Goal: Task Accomplishment & Management: Manage account settings

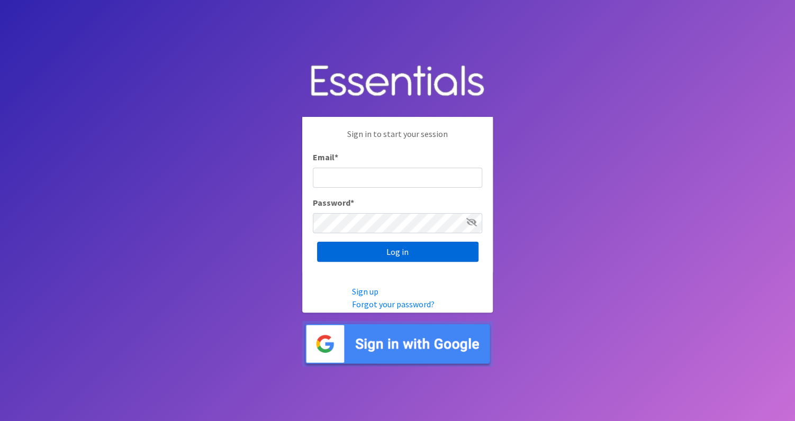
type input "izabel@unitedwayskagit.org"
click at [377, 247] on input "Log in" at bounding box center [397, 252] width 161 height 20
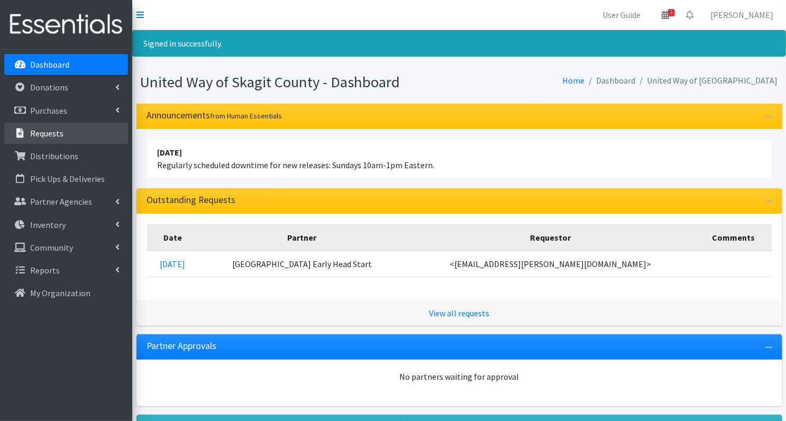
click at [55, 142] on link "Requests" at bounding box center [66, 133] width 124 height 21
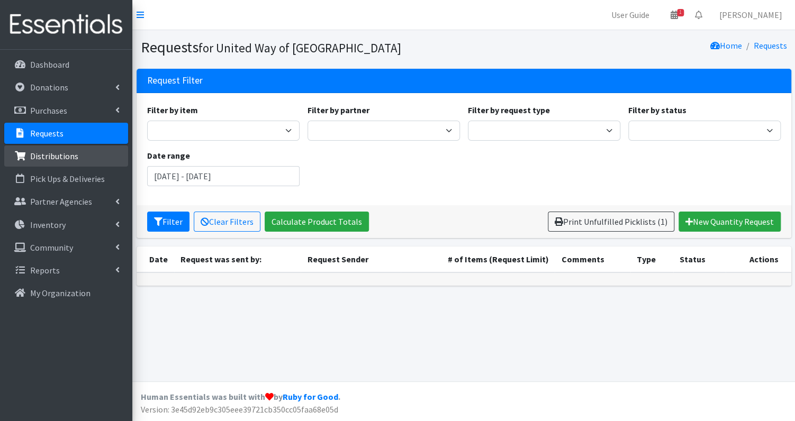
click at [65, 158] on p "Distributions" at bounding box center [54, 156] width 48 height 11
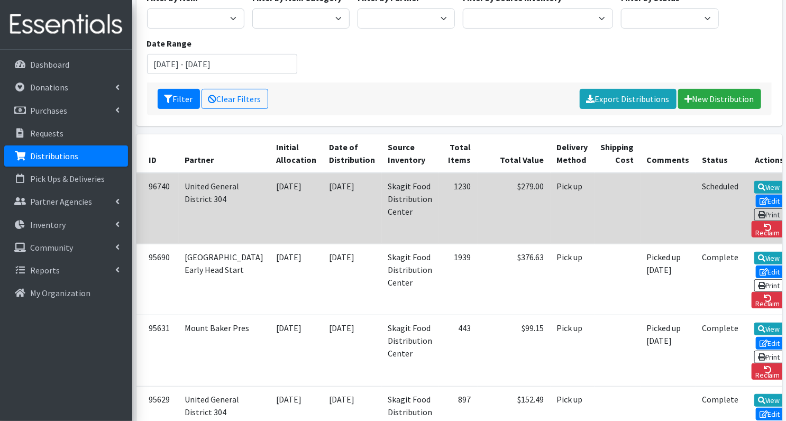
scroll to position [113, 0]
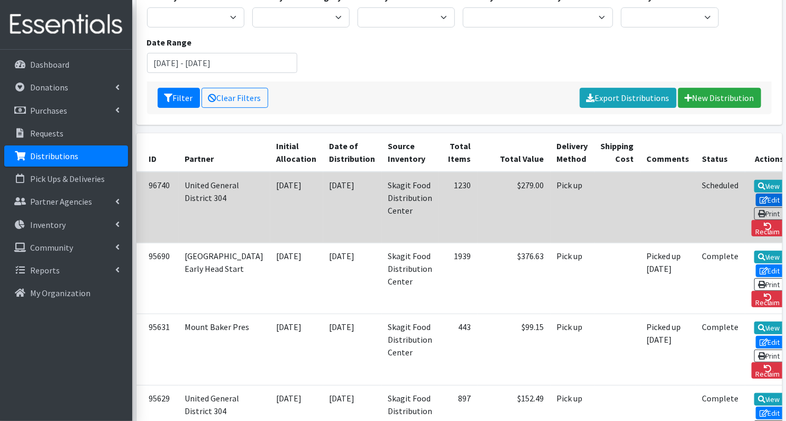
click at [756, 194] on link "Edit" at bounding box center [770, 200] width 29 height 13
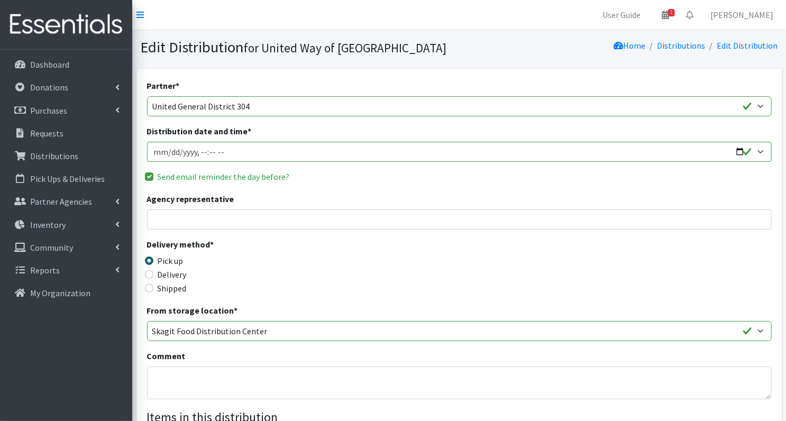
click at [409, 148] on input "Distribution date and time *" at bounding box center [459, 152] width 625 height 20
click at [748, 155] on input "Distribution date and time *" at bounding box center [459, 152] width 625 height 20
click at [760, 151] on input "Distribution date and time *" at bounding box center [459, 152] width 625 height 20
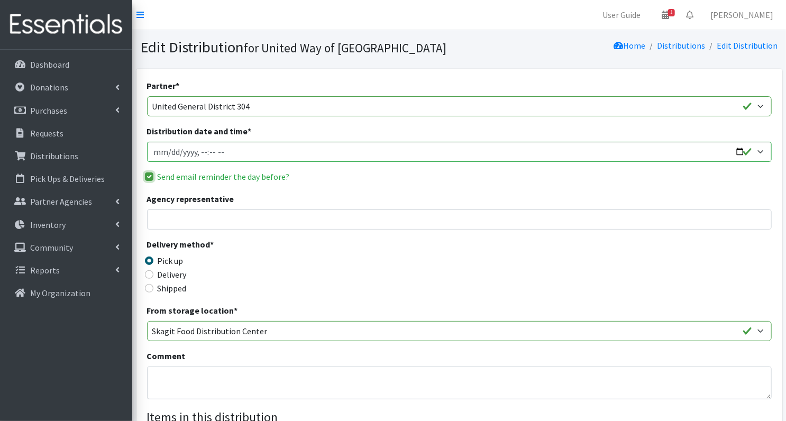
click at [149, 174] on input "Send email reminder the day before?" at bounding box center [149, 176] width 8 height 8
checkbox input "false"
click at [747, 150] on input "Distribution date and time *" at bounding box center [459, 152] width 625 height 20
click at [171, 150] on input "Distribution date and time *" at bounding box center [459, 152] width 625 height 20
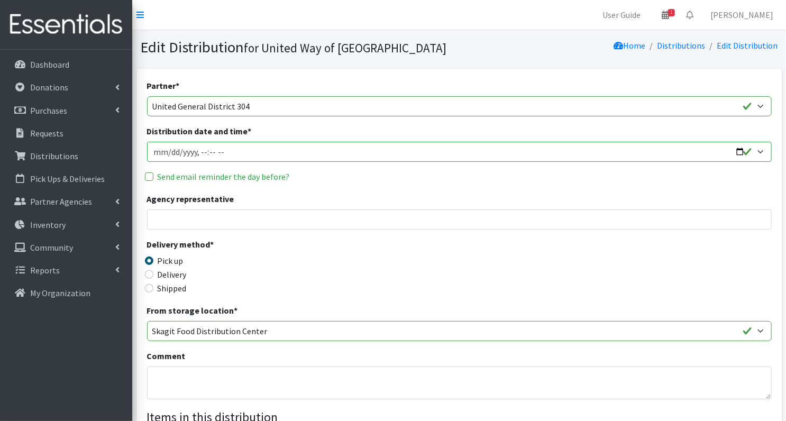
type input "2025-09-30T10:00"
click at [149, 176] on input "Send email reminder the day before?" at bounding box center [149, 176] width 8 height 8
checkbox input "true"
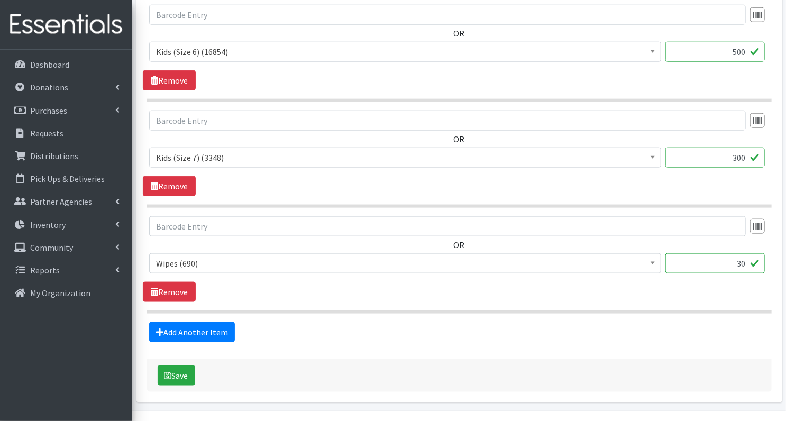
scroll to position [563, 0]
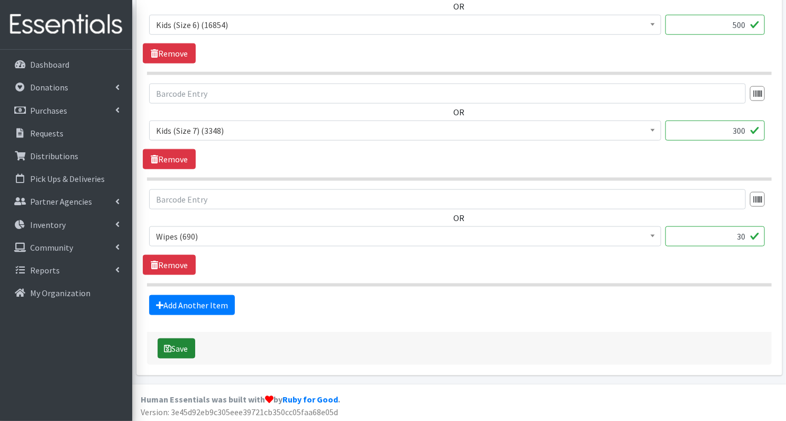
click at [185, 349] on button "Save" at bounding box center [177, 349] width 38 height 20
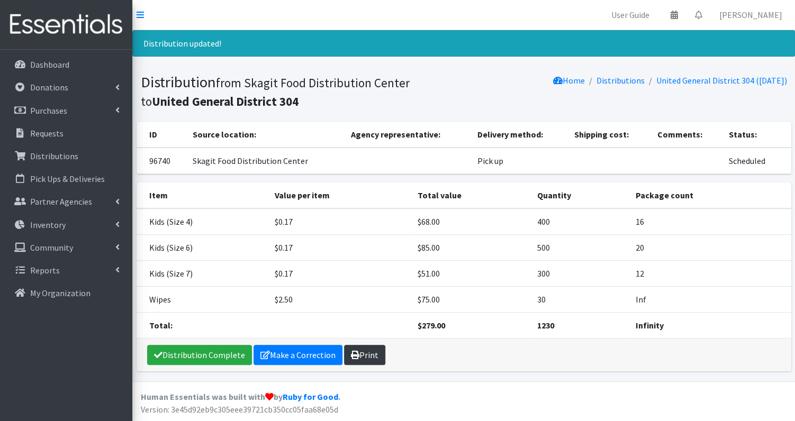
click at [371, 347] on link "Print" at bounding box center [364, 355] width 41 height 20
